Goal: Communication & Community: Share content

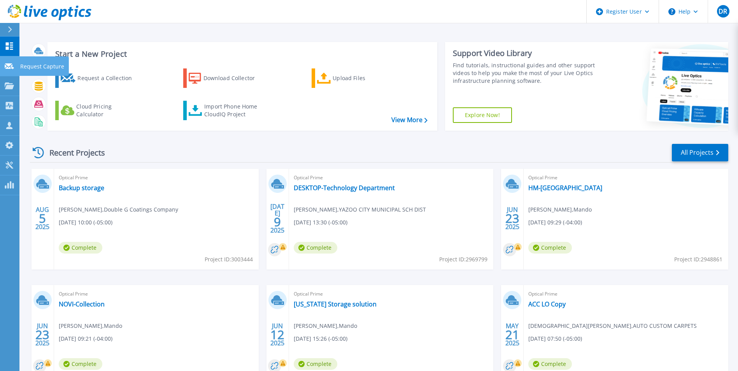
click at [10, 67] on icon at bounding box center [9, 66] width 9 height 6
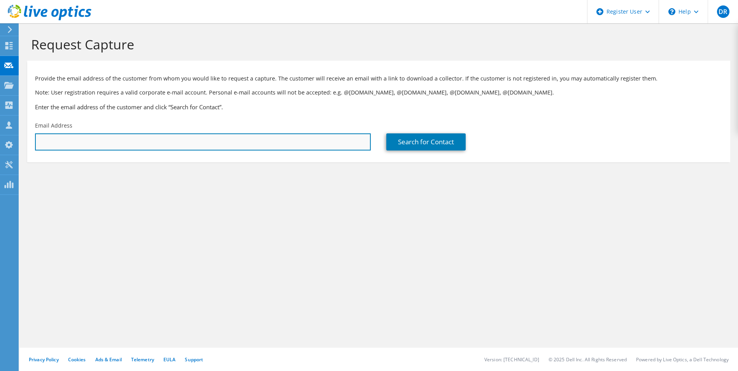
click at [156, 138] on input "text" at bounding box center [203, 141] width 336 height 17
paste input "raldridge@southaven.org"
type input "raldridge@southaven.org"
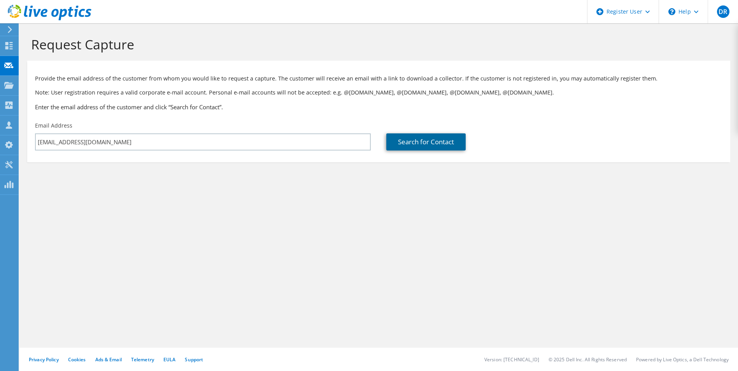
click at [391, 138] on link "Search for Contact" at bounding box center [425, 141] width 79 height 17
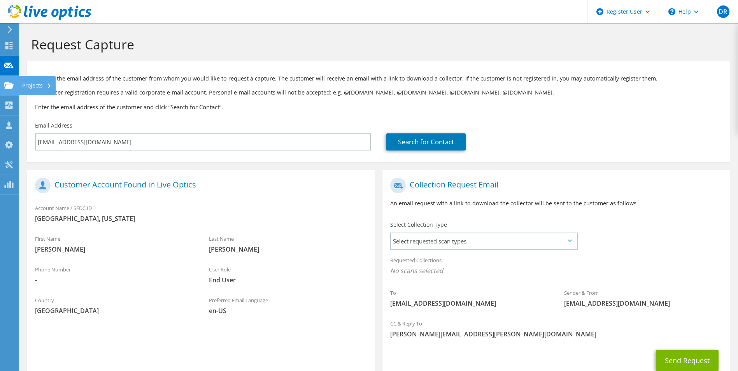
click at [13, 84] on icon at bounding box center [8, 85] width 9 height 7
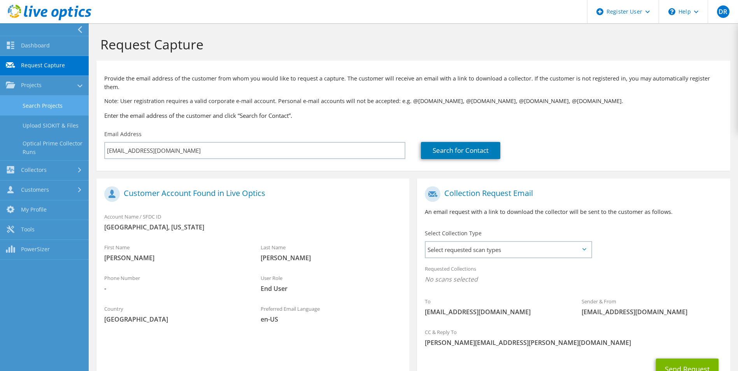
click at [37, 106] on link "Search Projects" at bounding box center [44, 106] width 89 height 20
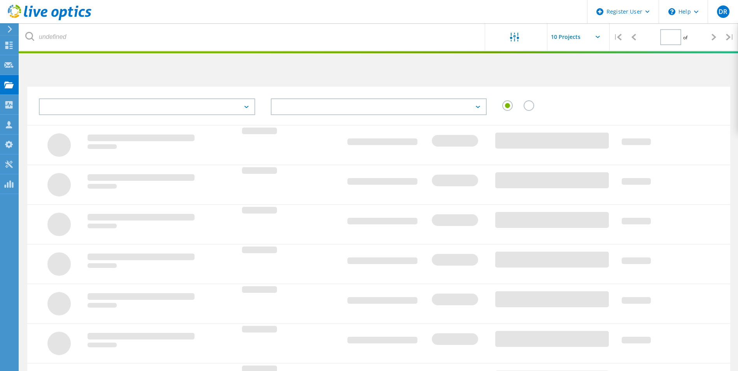
type input "1"
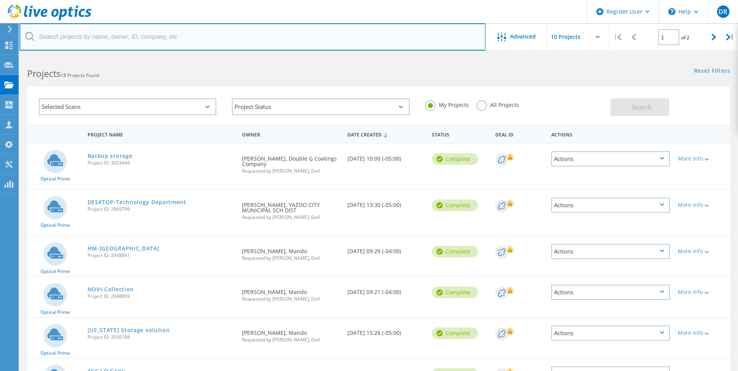
click at [98, 39] on input "text" at bounding box center [252, 36] width 466 height 27
paste input "raldridge@southaven.org"
type input "raldridge@southaven.org"
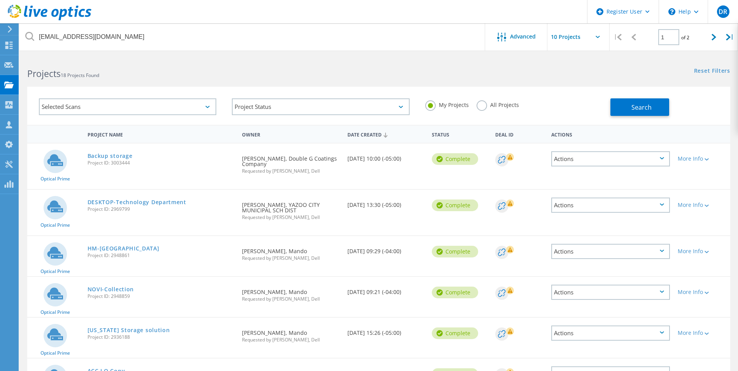
click at [483, 108] on label "All Projects" at bounding box center [497, 103] width 42 height 7
click at [0, 0] on input "All Projects" at bounding box center [0, 0] width 0 height 0
click at [654, 109] on button "Search" at bounding box center [639, 107] width 59 height 18
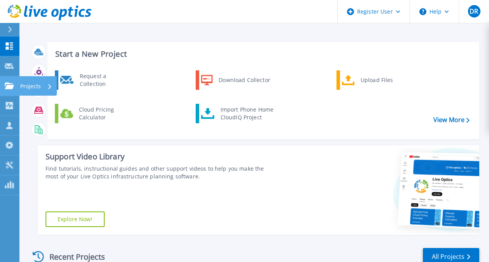
click at [12, 80] on link "Projects Projects" at bounding box center [9, 86] width 19 height 20
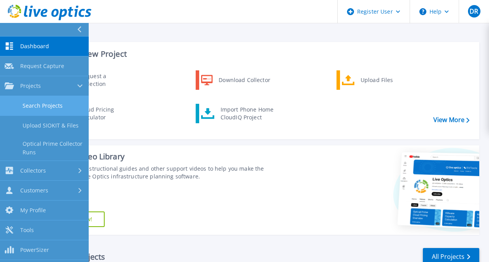
click at [29, 101] on link "Search Projects" at bounding box center [44, 106] width 89 height 20
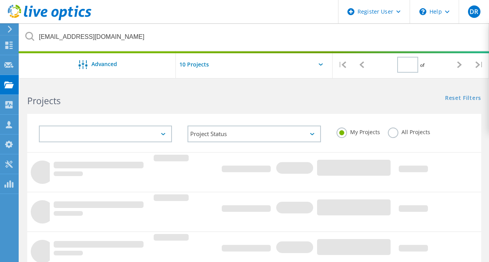
type input "1"
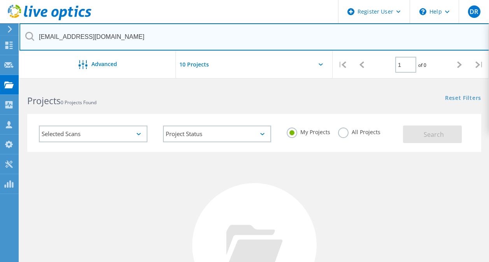
drag, startPoint x: 149, startPoint y: 38, endPoint x: -1, endPoint y: 49, distance: 150.2
click at [0, 49] on html "Register User \n Help Explore Helpful Articles Contact Support DR Dell User Dan…" at bounding box center [244, 192] width 489 height 385
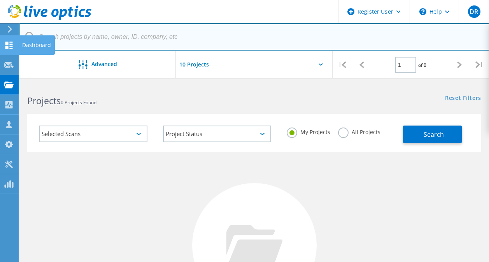
paste input "[PERSON_NAME][EMAIL_ADDRESS][PERSON_NAME][DOMAIN_NAME]"
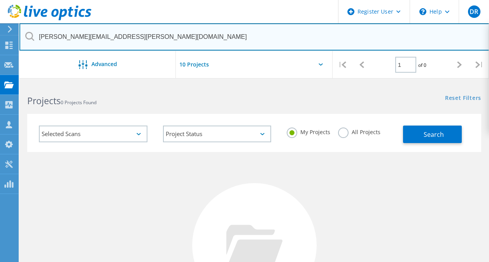
type input "[PERSON_NAME][EMAIL_ADDRESS][PERSON_NAME][DOMAIN_NAME]"
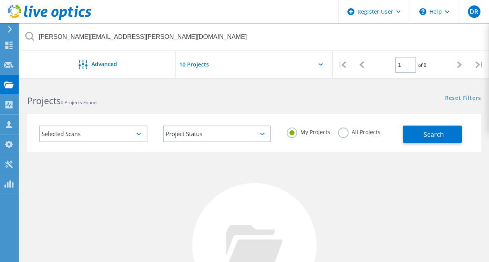
click at [273, 82] on div at bounding box center [254, 67] width 156 height 32
click at [336, 131] on div "My Projects All Projects" at bounding box center [341, 132] width 124 height 29
click at [340, 134] on label "All Projects" at bounding box center [359, 131] width 42 height 7
click at [0, 0] on input "All Projects" at bounding box center [0, 0] width 0 height 0
click at [397, 127] on div "My Projects All Projects" at bounding box center [341, 132] width 124 height 29
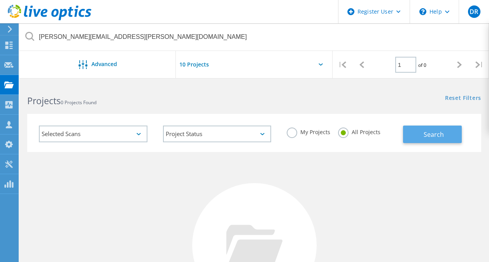
click at [408, 129] on button "Search" at bounding box center [432, 135] width 59 height 18
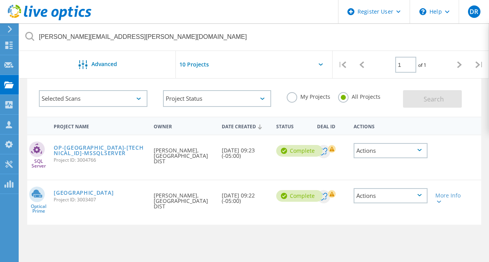
scroll to position [35, 0]
click at [114, 194] on link "Lafayette County Schools" at bounding box center [84, 193] width 60 height 5
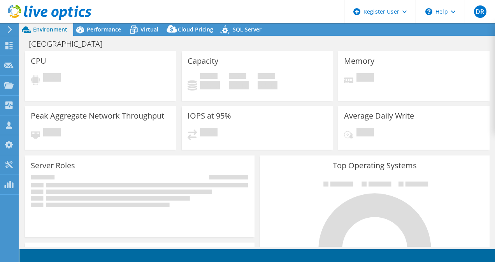
select select "USD"
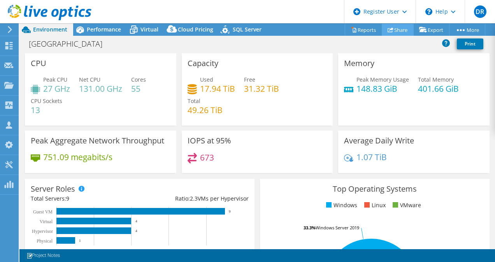
click at [397, 33] on link "Share" at bounding box center [398, 30] width 32 height 12
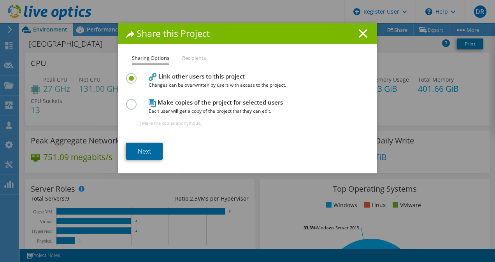
click at [137, 149] on link "Next" at bounding box center [144, 151] width 37 height 17
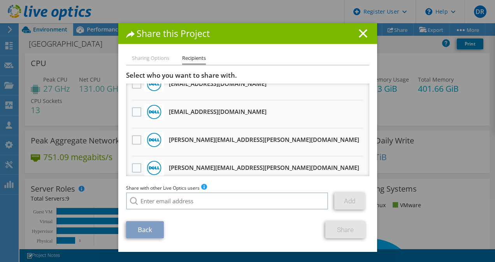
scroll to position [72, 0]
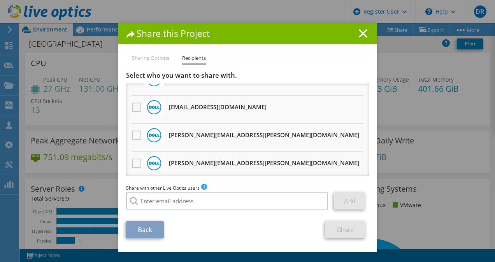
click at [132, 109] on label at bounding box center [137, 107] width 11 height 9
click at [0, 0] on input "checkbox" at bounding box center [0, 0] width 0 height 0
click at [340, 228] on link "Share" at bounding box center [345, 229] width 40 height 17
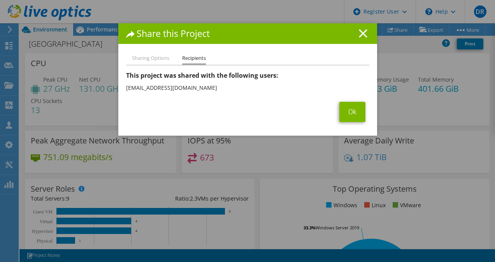
click at [359, 32] on line at bounding box center [363, 34] width 8 height 8
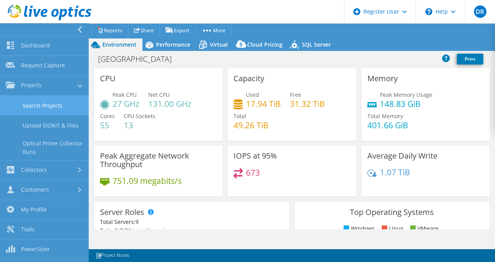
click at [28, 103] on link "Search Projects" at bounding box center [44, 106] width 89 height 20
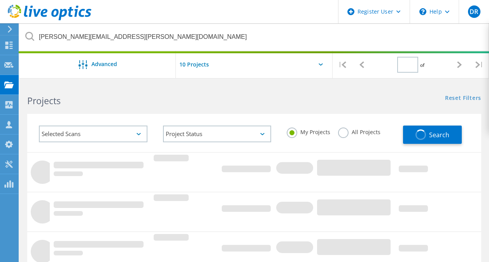
type input "1"
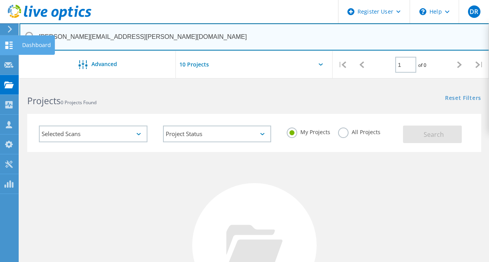
drag, startPoint x: 230, startPoint y: 31, endPoint x: 16, endPoint y: 42, distance: 214.2
click at [16, 84] on div "Register User \n Help Explore Helpful Articles Contact Support DR [PERSON_NAME]…" at bounding box center [244, 235] width 489 height 302
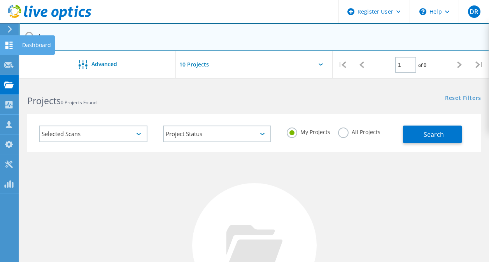
type input "h"
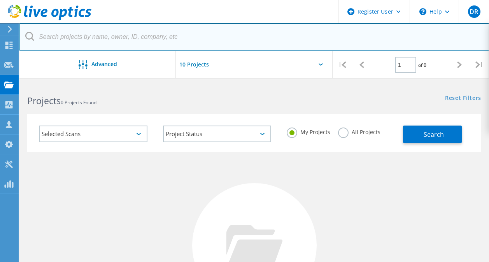
paste input "[PERSON_NAME] <[EMAIL_ADDRESS][DOMAIN_NAME]>"
type input "[PERSON_NAME] <[EMAIL_ADDRESS][DOMAIN_NAME]>"
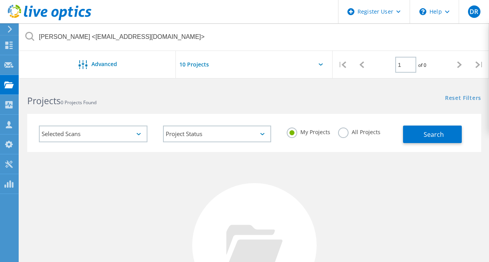
click at [345, 135] on label "All Projects" at bounding box center [359, 131] width 42 height 7
click at [0, 0] on input "All Projects" at bounding box center [0, 0] width 0 height 0
click at [420, 139] on button "Search" at bounding box center [432, 135] width 59 height 18
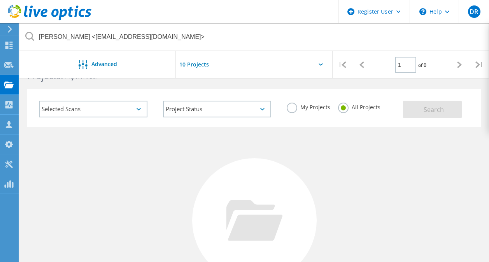
scroll to position [24, 0]
